Goal: Transaction & Acquisition: Download file/media

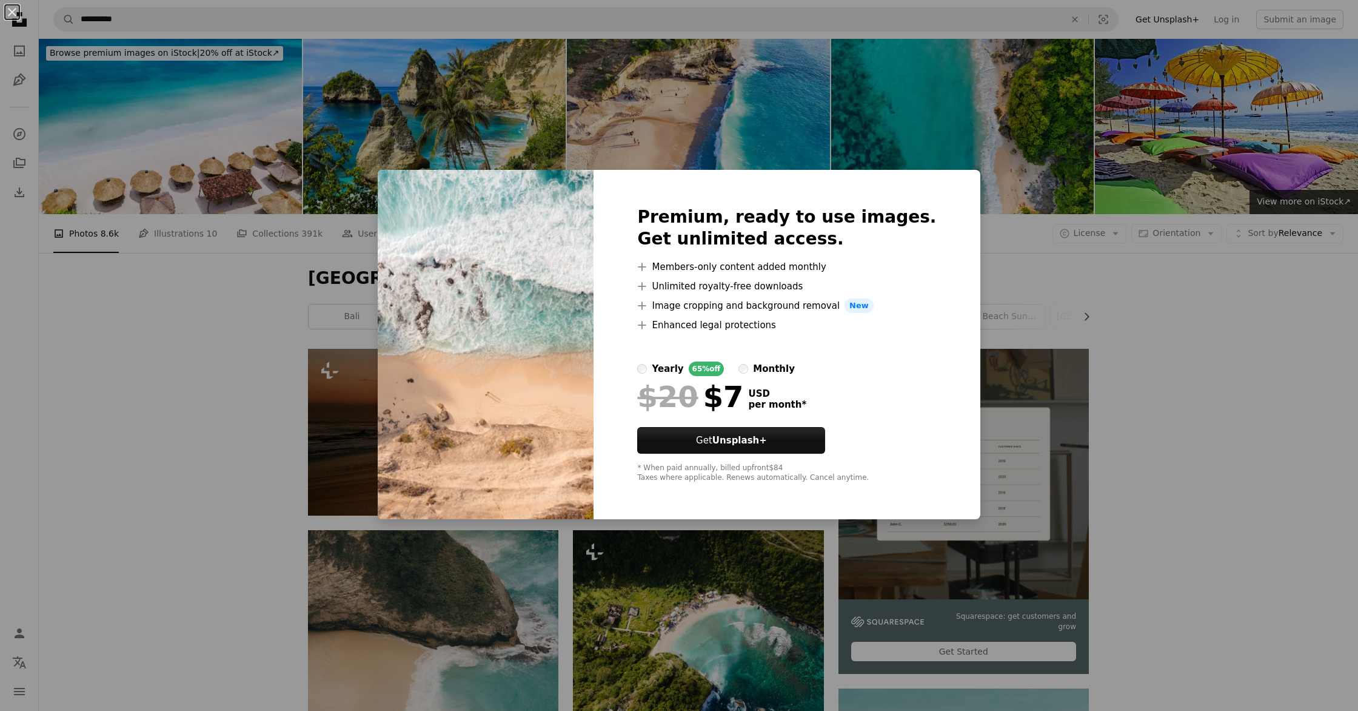
scroll to position [795, 0]
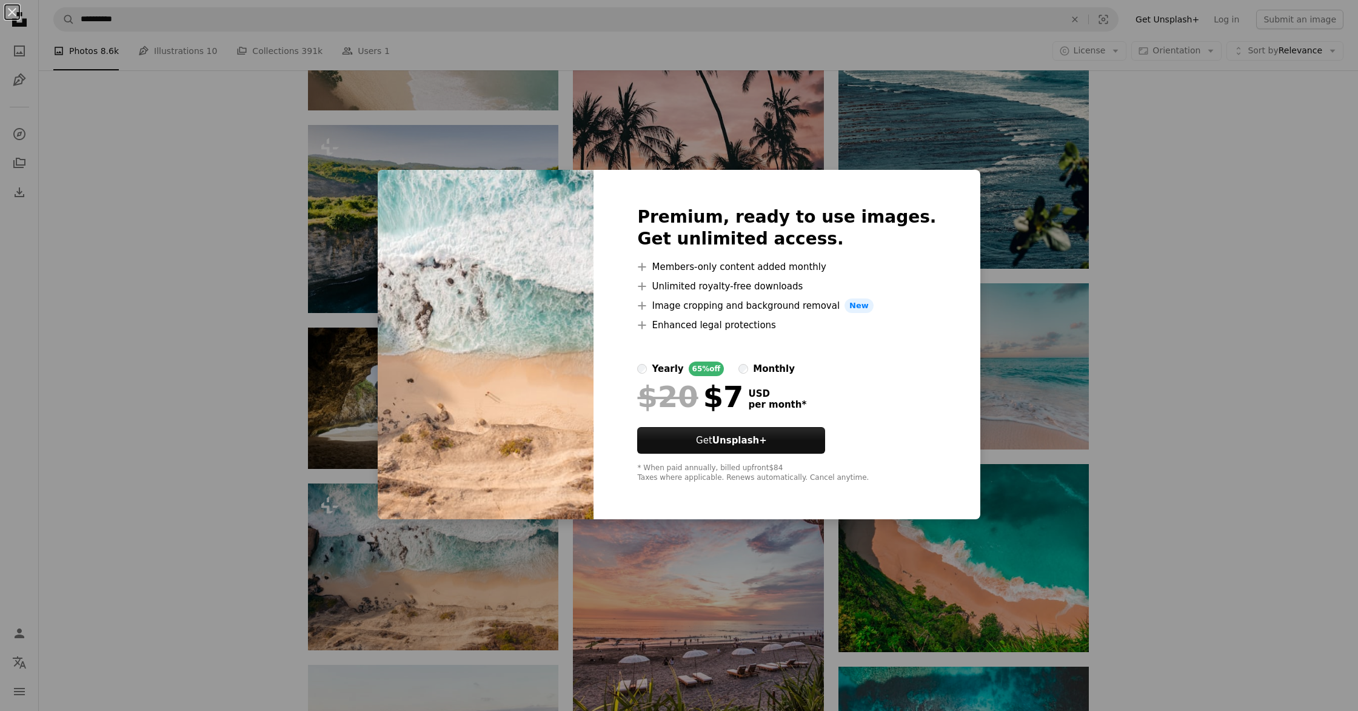
click at [1244, 483] on div "An X shape Premium, ready to use images. Get unlimited access. A plus sign Memb…" at bounding box center [679, 355] width 1358 height 711
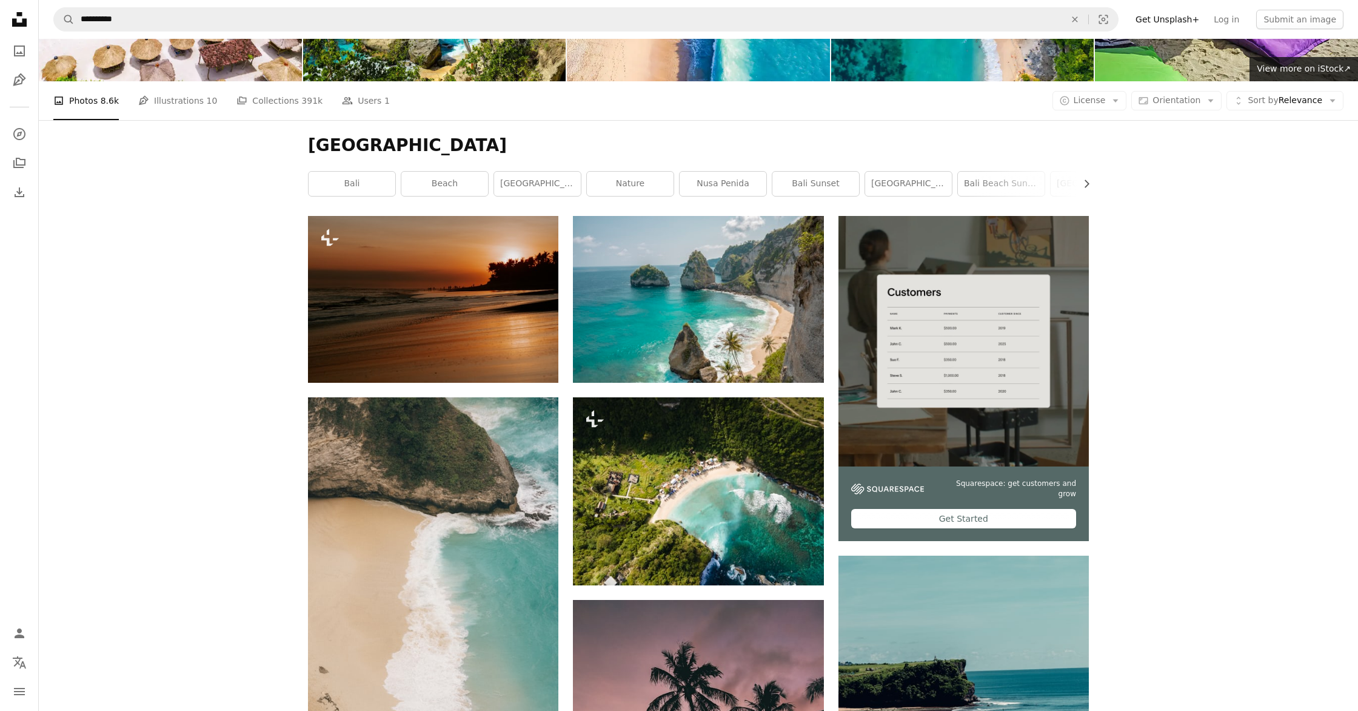
scroll to position [0, 0]
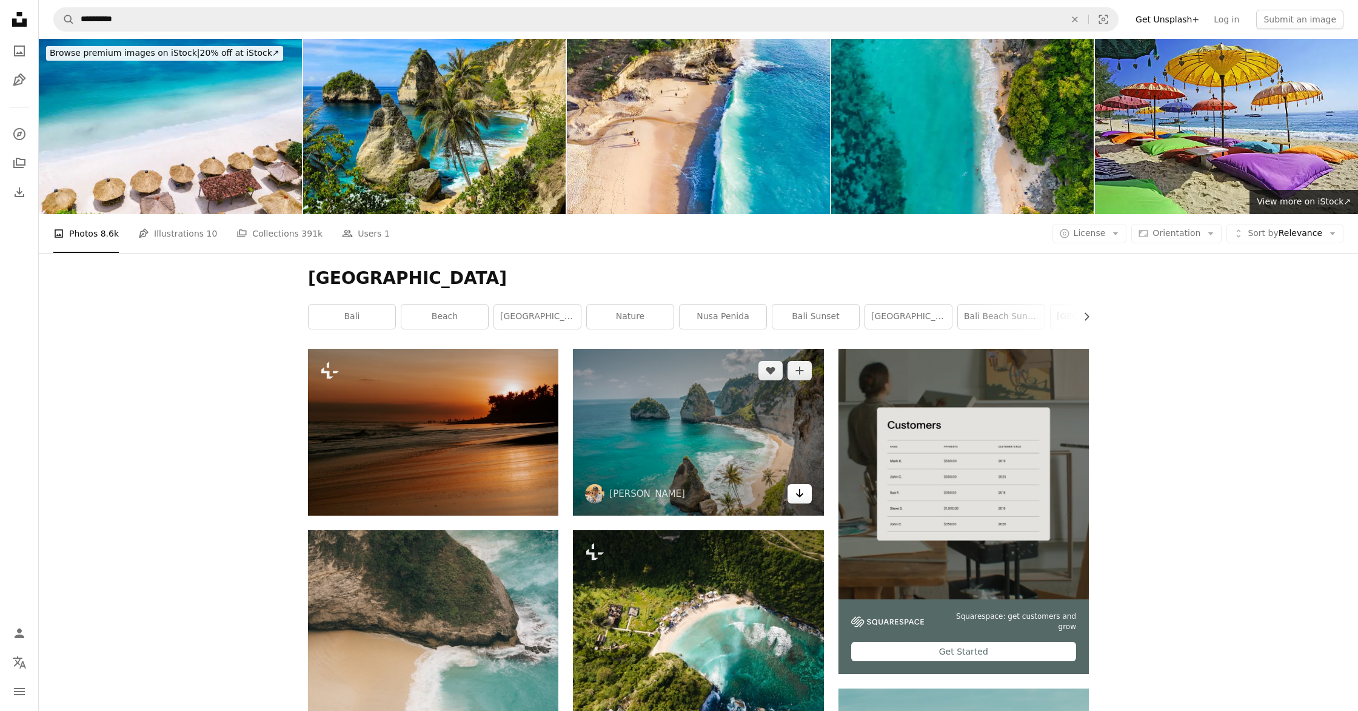
click at [801, 499] on icon "Arrow pointing down" at bounding box center [800, 493] width 10 height 15
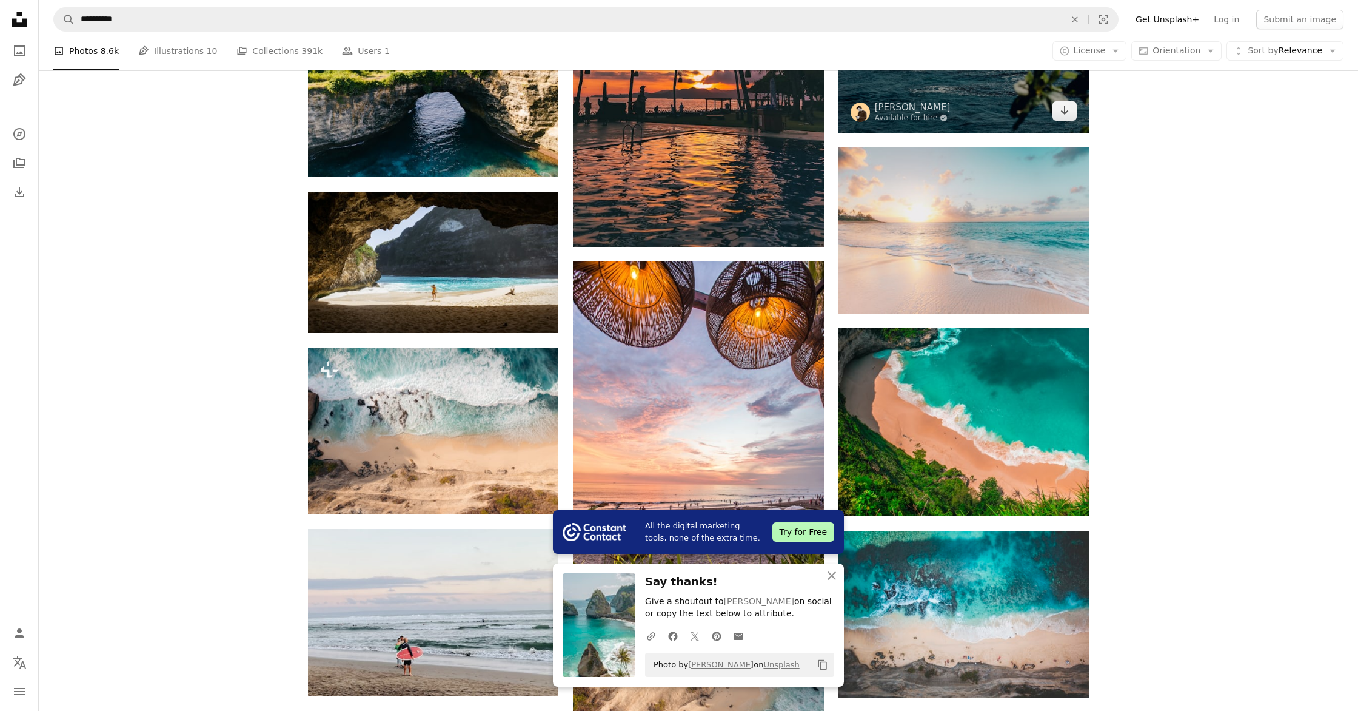
scroll to position [1017, 0]
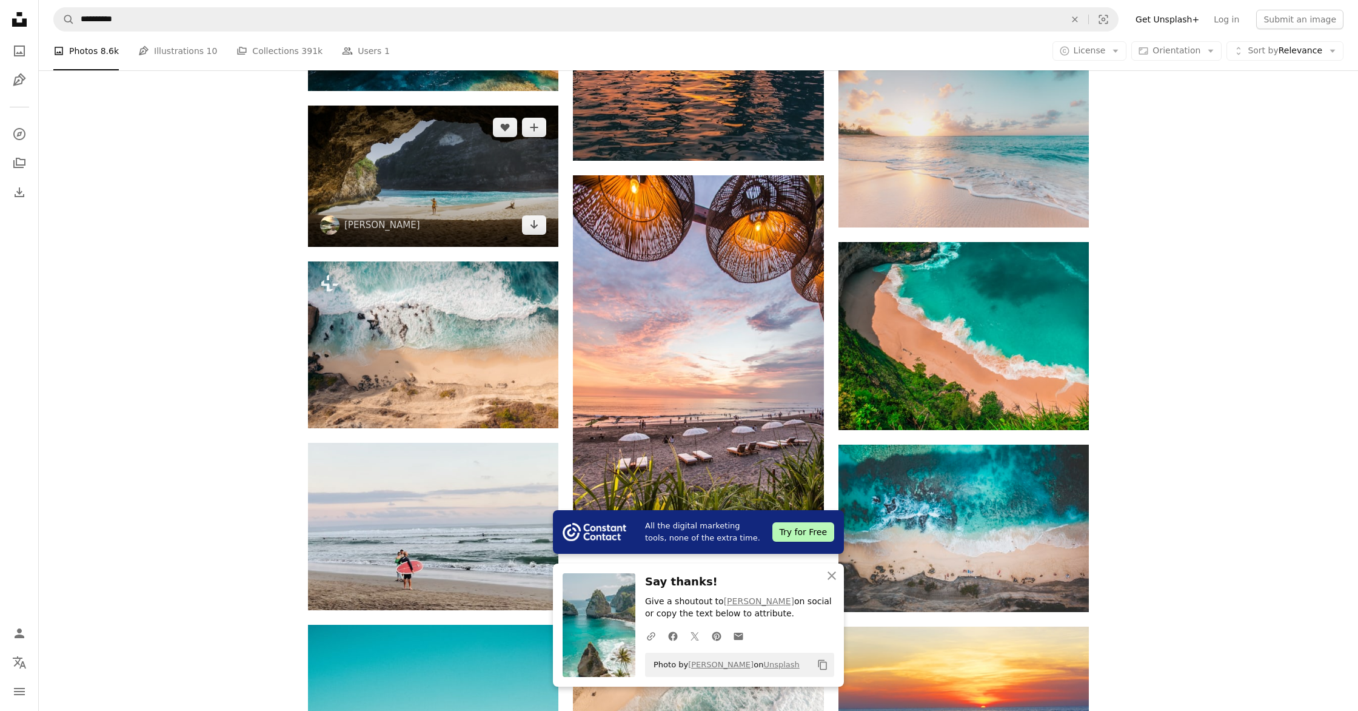
click at [425, 192] on img at bounding box center [433, 175] width 250 height 141
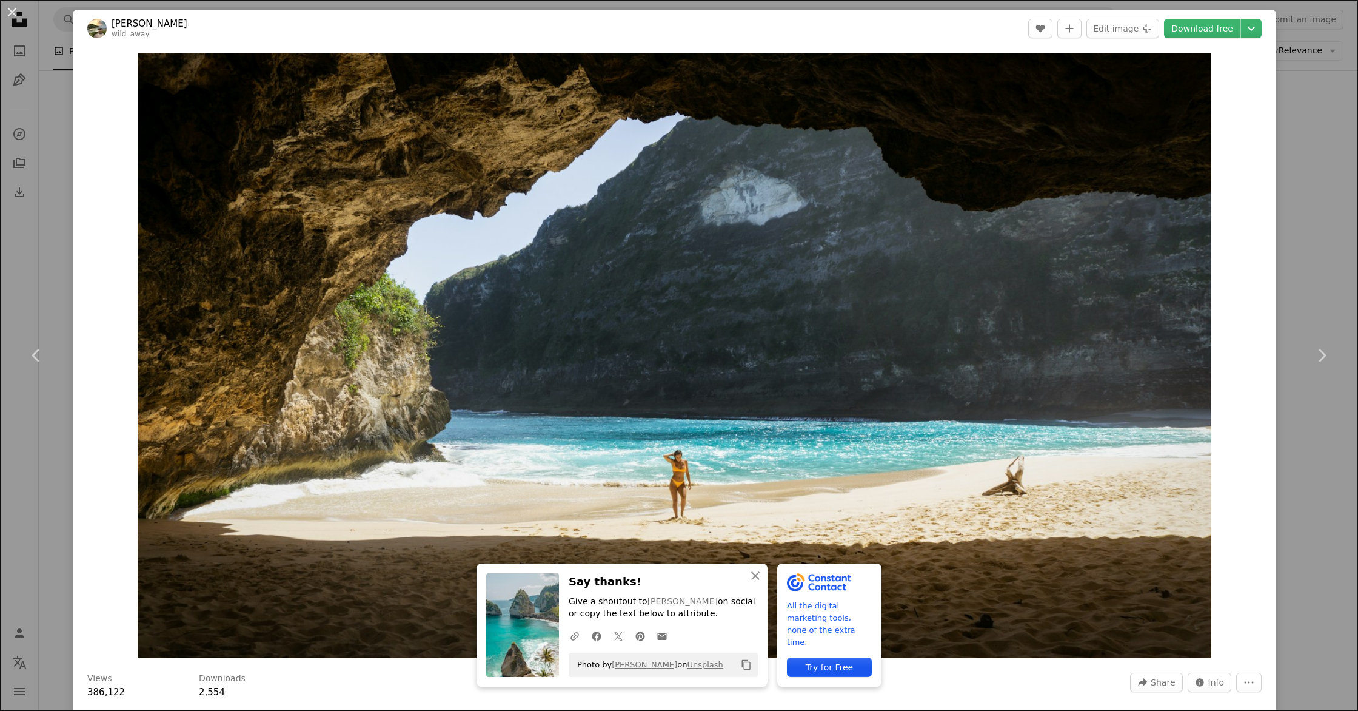
click at [1322, 229] on div "An X shape Chevron left Chevron right An X shape Close Say thanks! Give a shout…" at bounding box center [679, 355] width 1358 height 711
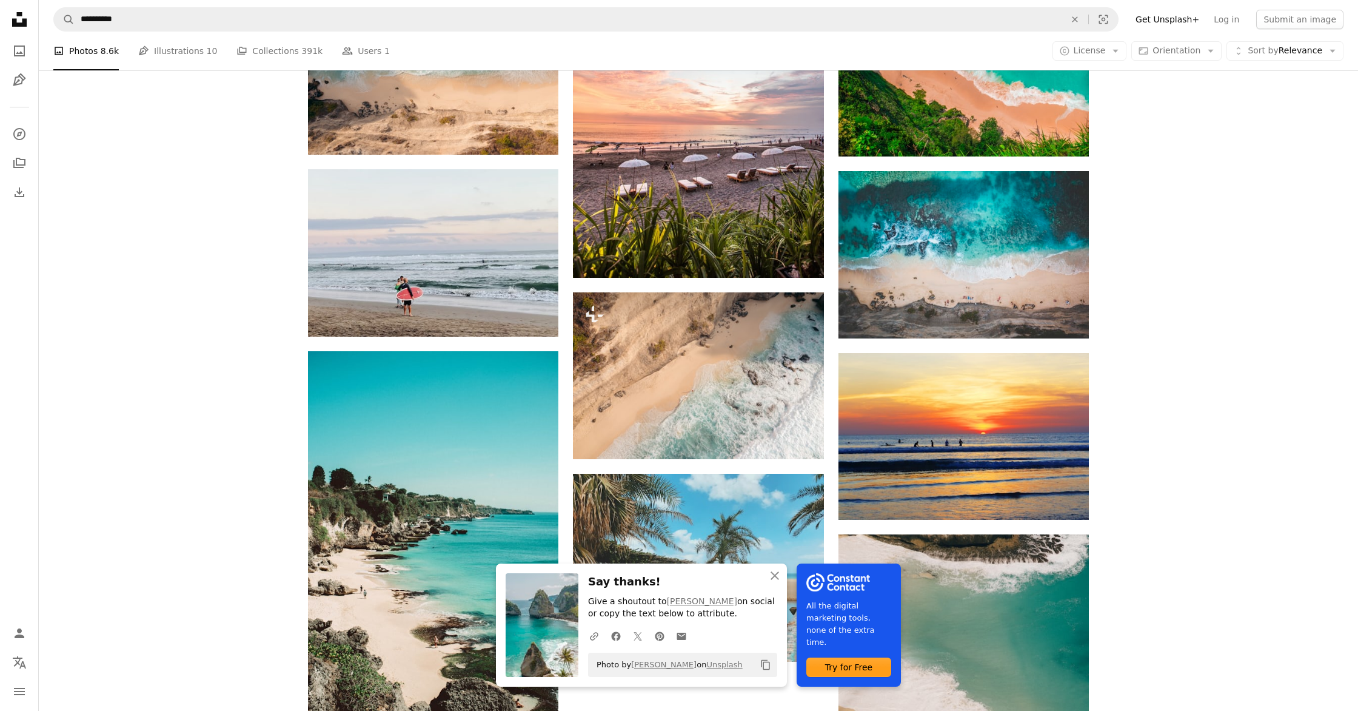
scroll to position [1378, 0]
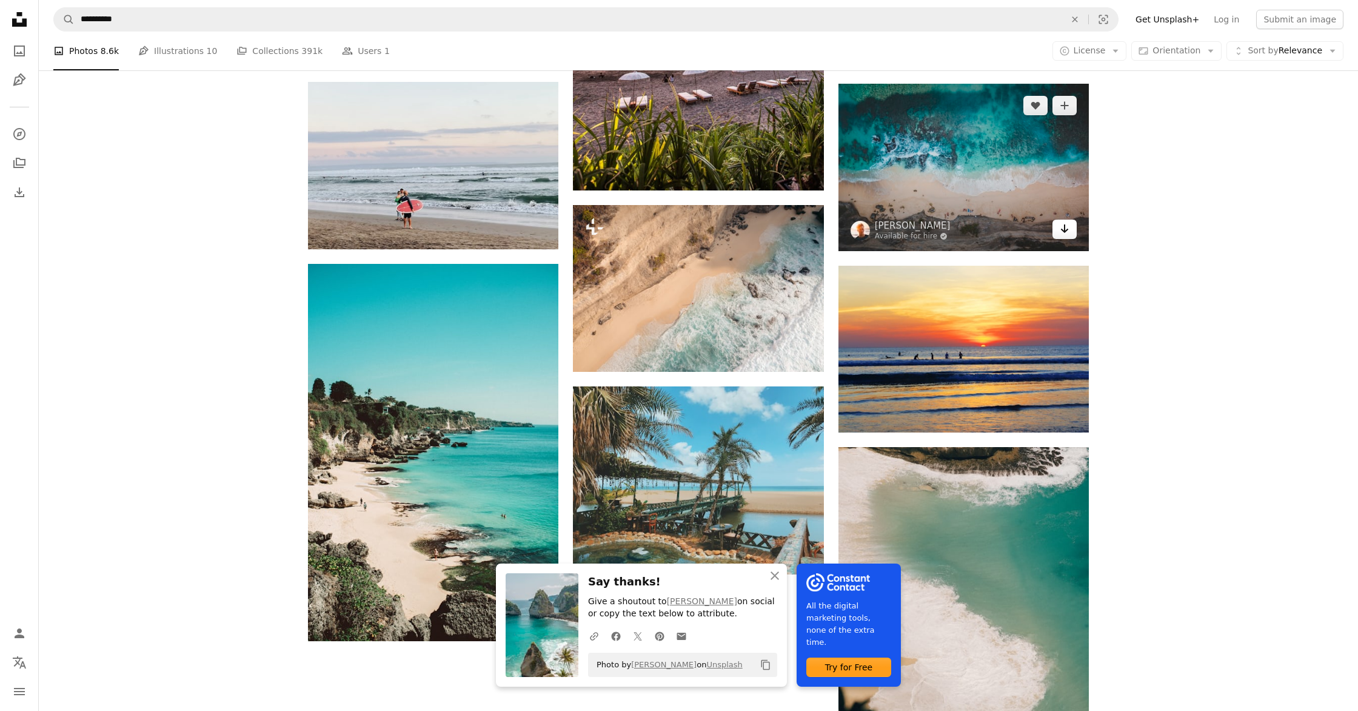
click at [1074, 230] on link "Arrow pointing down" at bounding box center [1065, 228] width 24 height 19
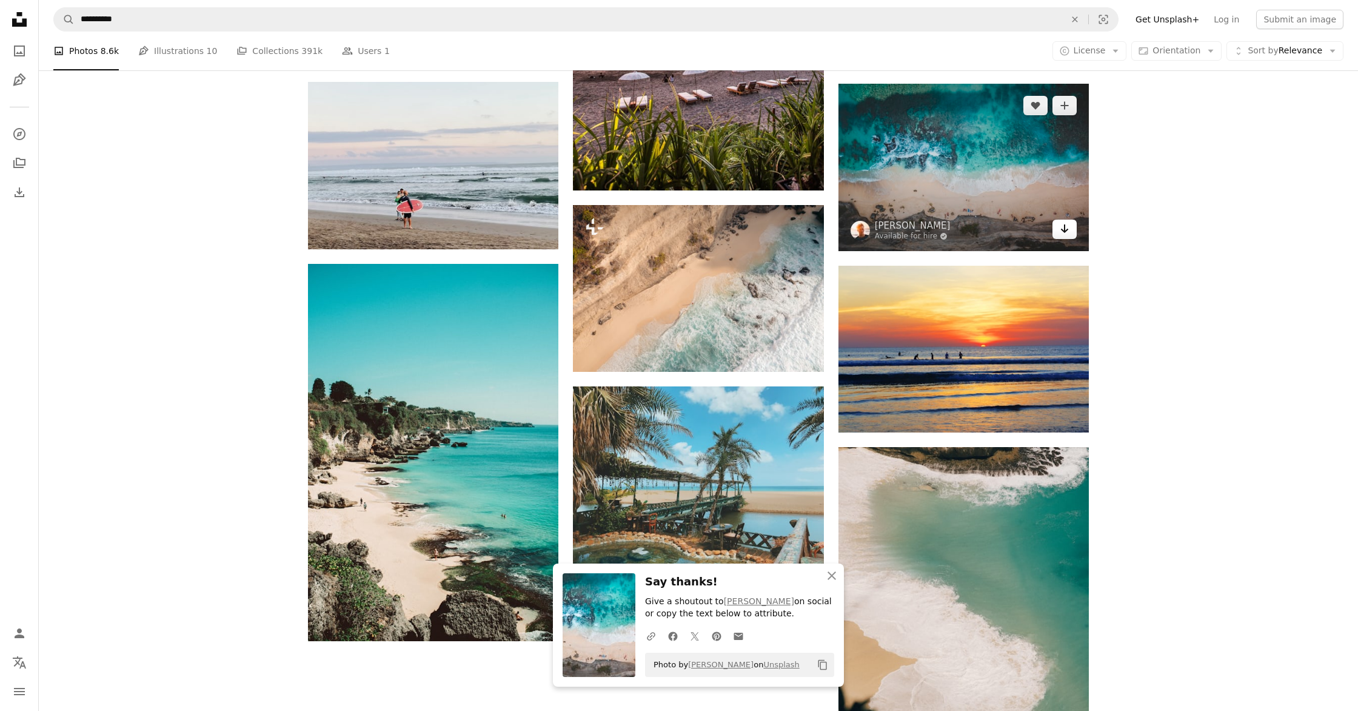
scroll to position [1379, 0]
